Goal: Task Accomplishment & Management: Manage account settings

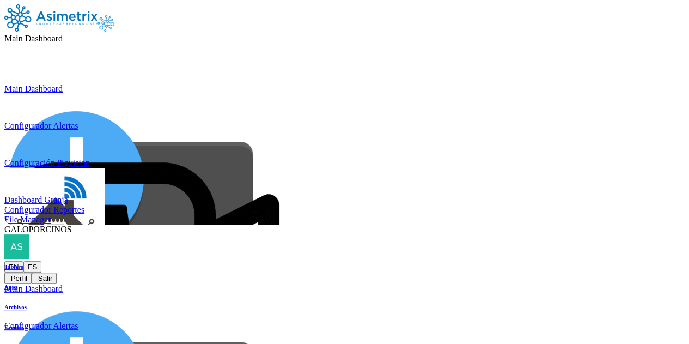
click at [655, 224] on div "GALOPORCINOS EN ES Perfil Salir" at bounding box center [344, 253] width 680 height 59
click at [4, 261] on icon at bounding box center [4, 261] width 0 height 0
click at [57, 272] on button "Salir" at bounding box center [44, 277] width 25 height 11
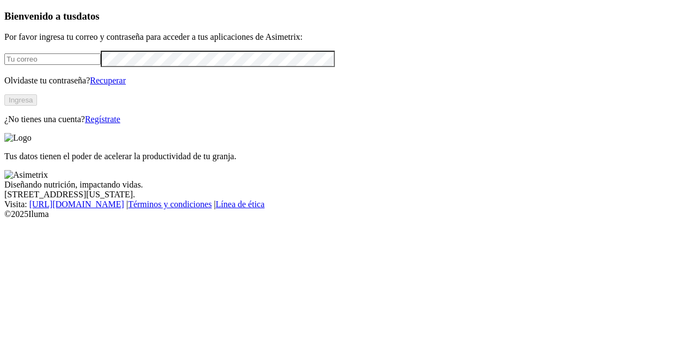
type input "paula.duque@asimetrix.co"
click at [37, 106] on button "Ingresa" at bounding box center [20, 99] width 33 height 11
